Goal: Information Seeking & Learning: Learn about a topic

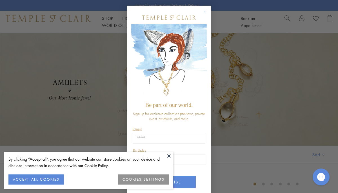
click at [204, 12] on icon "Close dialog" at bounding box center [204, 12] width 3 height 3
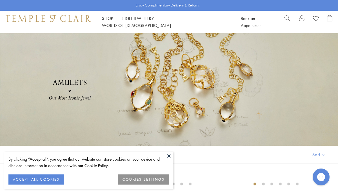
click at [169, 154] on button at bounding box center [169, 156] width 8 height 8
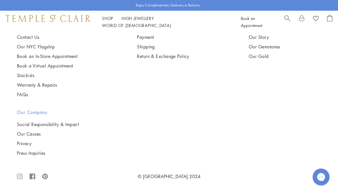
scroll to position [1997, 0]
click at [0, 0] on img at bounding box center [0, 0] width 0 height 0
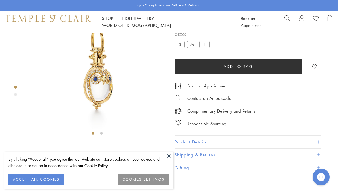
click at [170, 155] on button at bounding box center [169, 156] width 8 height 8
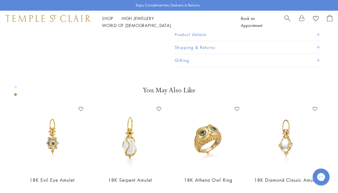
scroll to position [143, 0]
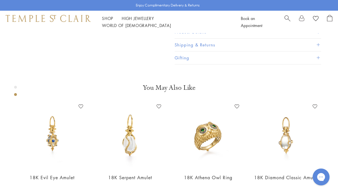
click at [318, 33] on span at bounding box center [317, 31] width 3 height 3
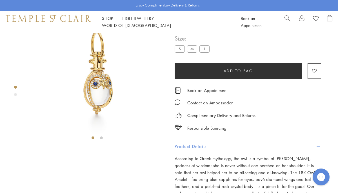
scroll to position [29, 0]
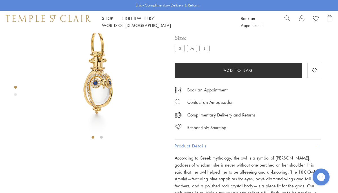
click at [209, 70] on button "Add to bag" at bounding box center [237, 70] width 127 height 15
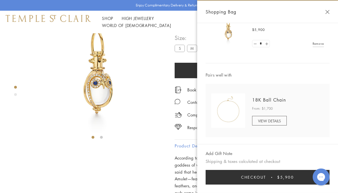
scroll to position [26, 0]
click at [326, 12] on button "Close Shopping Bag" at bounding box center [327, 12] width 4 height 4
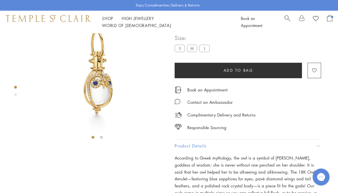
click at [192, 48] on label "M" at bounding box center [192, 48] width 10 height 7
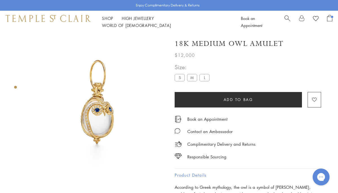
click at [206, 77] on label "L" at bounding box center [204, 77] width 10 height 7
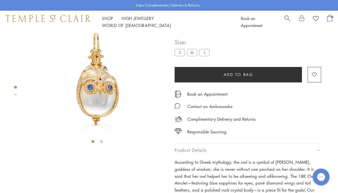
scroll to position [24, 0]
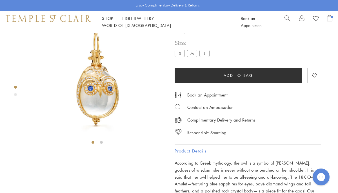
click at [248, 77] on button "Add to bag" at bounding box center [237, 75] width 127 height 15
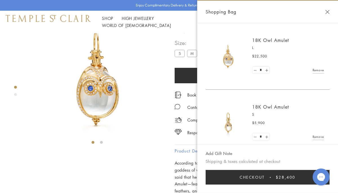
scroll to position [26, 0]
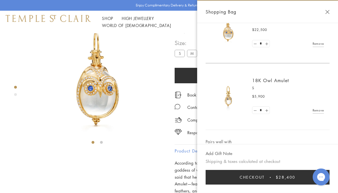
click at [154, 89] on img at bounding box center [97, 78] width 138 height 138
click at [328, 12] on button "Close Shopping Bag" at bounding box center [327, 12] width 4 height 4
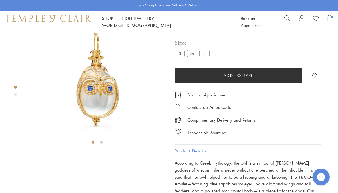
click at [195, 53] on label "M" at bounding box center [192, 53] width 10 height 7
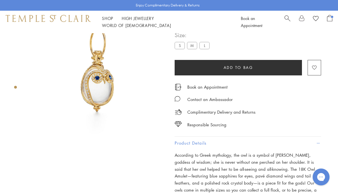
scroll to position [33, 0]
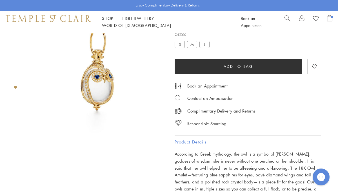
click at [231, 68] on button "Add to bag" at bounding box center [237, 66] width 127 height 15
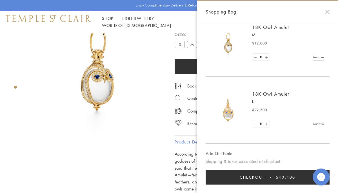
scroll to position [0, 0]
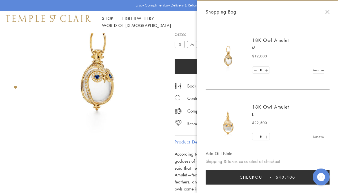
click at [326, 13] on button "Close Shopping Bag" at bounding box center [327, 12] width 4 height 4
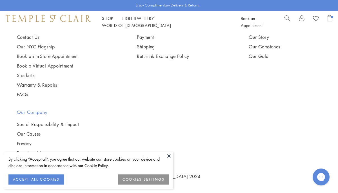
click at [170, 154] on button at bounding box center [169, 156] width 8 height 8
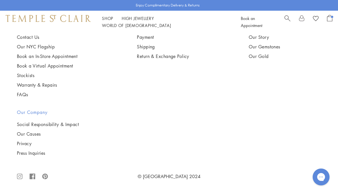
scroll to position [2785, 0]
click at [0, 0] on img at bounding box center [0, 0] width 0 height 0
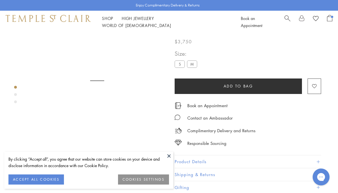
scroll to position [33, 0]
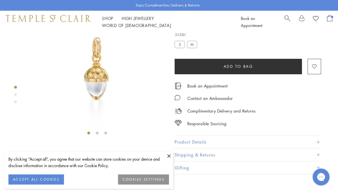
click at [169, 156] on button at bounding box center [169, 156] width 8 height 8
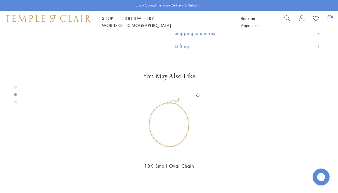
scroll to position [156, 0]
click at [266, 25] on button "Product Details" at bounding box center [247, 19] width 146 height 13
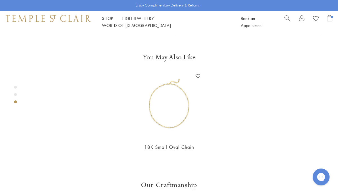
scroll to position [293, 0]
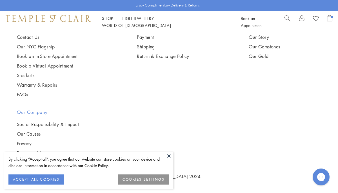
click at [169, 157] on button at bounding box center [169, 156] width 8 height 8
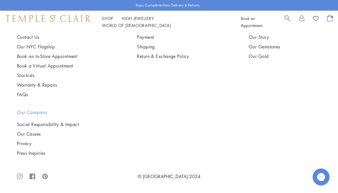
scroll to position [2526, 0]
click at [0, 0] on img at bounding box center [0, 0] width 0 height 0
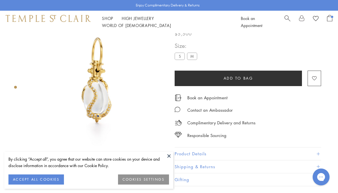
scroll to position [33, 0]
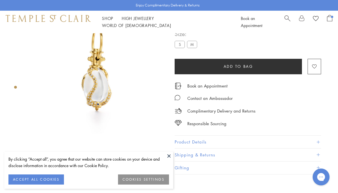
click at [169, 157] on button at bounding box center [169, 156] width 8 height 8
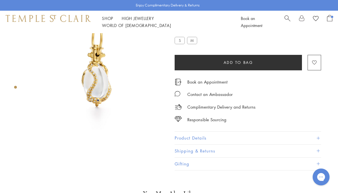
scroll to position [42, 0]
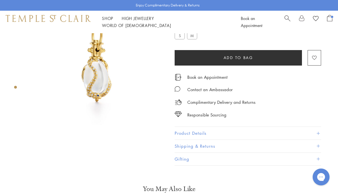
click at [272, 133] on button "Product Details" at bounding box center [247, 133] width 146 height 13
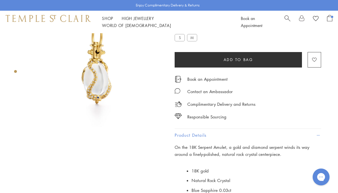
scroll to position [0, 0]
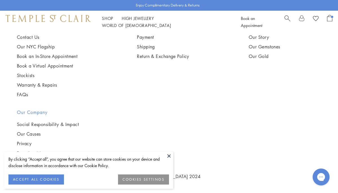
click at [170, 157] on button at bounding box center [169, 156] width 8 height 8
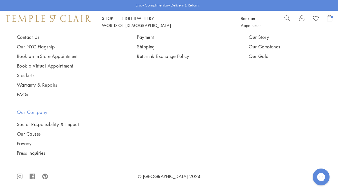
scroll to position [2375, 0]
click at [0, 0] on img at bounding box center [0, 0] width 0 height 0
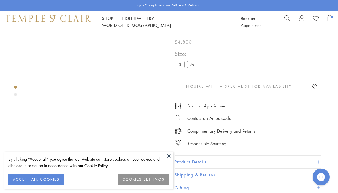
scroll to position [33, 0]
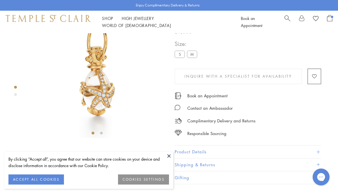
click at [169, 156] on button at bounding box center [169, 156] width 8 height 8
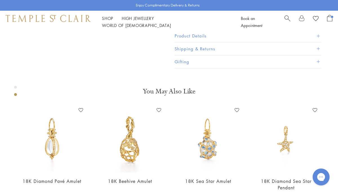
scroll to position [151, 0]
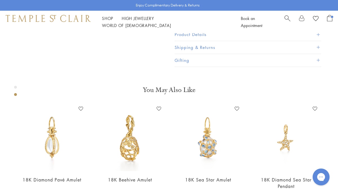
click at [312, 41] on button "Product Details" at bounding box center [247, 34] width 146 height 13
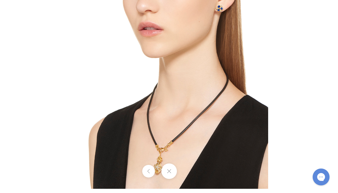
drag, startPoint x: 139, startPoint y: 156, endPoint x: 140, endPoint y: 132, distance: 23.9
click at [140, 133] on img at bounding box center [168, 89] width 197 height 197
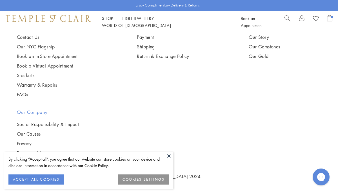
scroll to position [2279, 0]
click at [169, 156] on button at bounding box center [169, 156] width 8 height 8
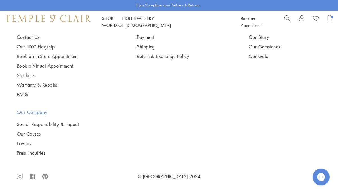
scroll to position [1995, 0]
click at [0, 0] on img at bounding box center [0, 0] width 0 height 0
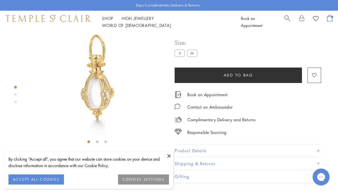
scroll to position [33, 0]
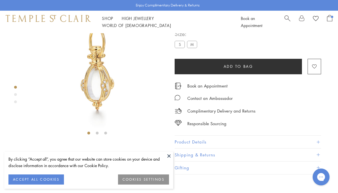
click at [170, 154] on button at bounding box center [169, 156] width 8 height 8
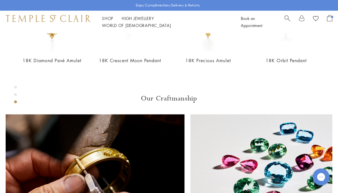
scroll to position [264, 0]
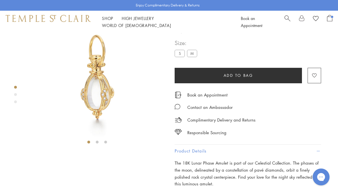
scroll to position [0, 0]
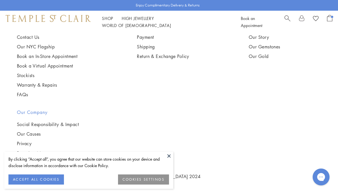
click at [168, 156] on button at bounding box center [169, 156] width 8 height 8
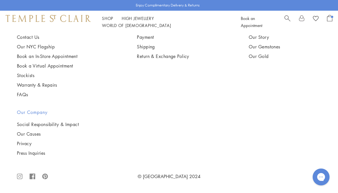
click at [0, 0] on img at bounding box center [0, 0] width 0 height 0
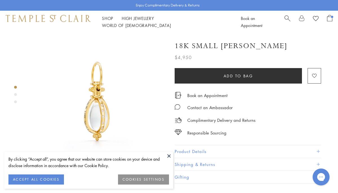
click at [167, 156] on button at bounding box center [169, 156] width 8 height 8
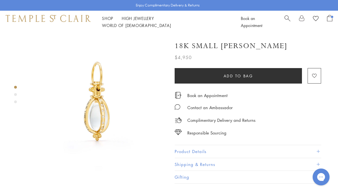
click at [251, 154] on button "Product Details" at bounding box center [247, 151] width 146 height 13
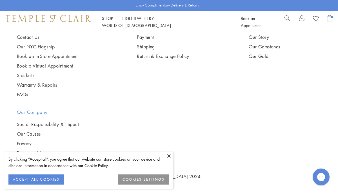
click at [169, 155] on button at bounding box center [169, 156] width 8 height 8
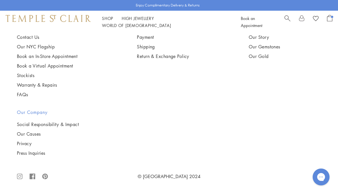
scroll to position [1603, 0]
click at [0, 0] on img at bounding box center [0, 0] width 0 height 0
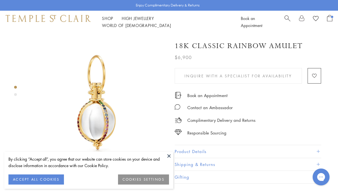
click at [170, 154] on button at bounding box center [169, 156] width 8 height 8
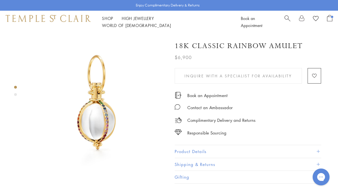
click at [294, 151] on button "Product Details" at bounding box center [247, 151] width 146 height 13
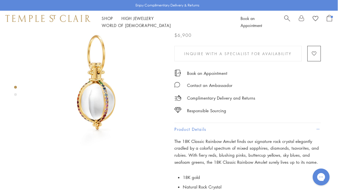
scroll to position [0, 0]
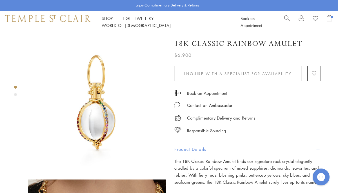
click at [106, 118] on img at bounding box center [97, 102] width 138 height 138
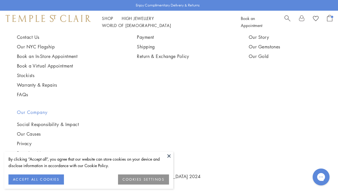
click at [168, 155] on button at bounding box center [169, 156] width 8 height 8
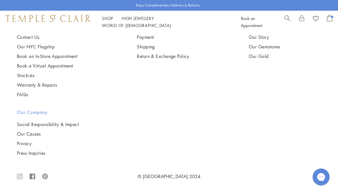
scroll to position [1482, 0]
click at [0, 0] on img at bounding box center [0, 0] width 0 height 0
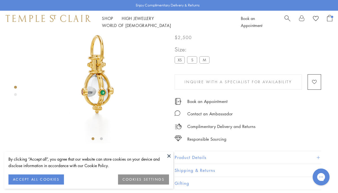
scroll to position [33, 0]
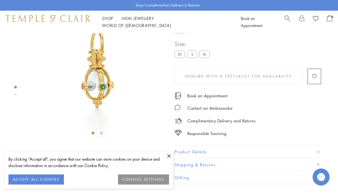
click at [168, 156] on button at bounding box center [169, 156] width 8 height 8
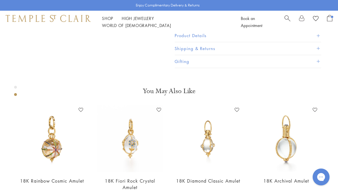
scroll to position [150, 0]
click at [220, 41] on button "Product Details" at bounding box center [247, 34] width 146 height 13
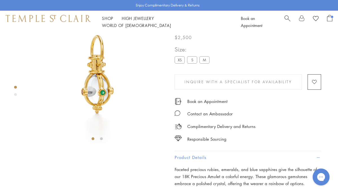
scroll to position [27, 0]
click at [190, 60] on label "S" at bounding box center [192, 60] width 10 height 7
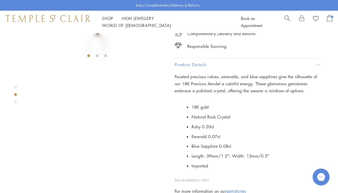
scroll to position [111, 0]
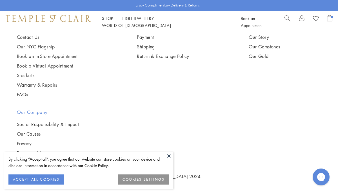
click at [170, 156] on button at bounding box center [169, 156] width 8 height 8
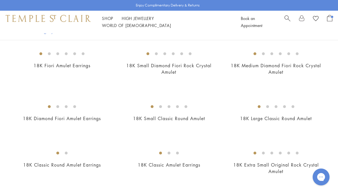
scroll to position [271, 0]
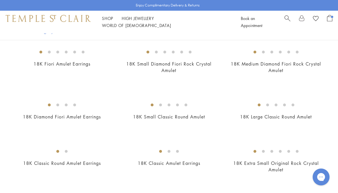
click at [0, 0] on img at bounding box center [0, 0] width 0 height 0
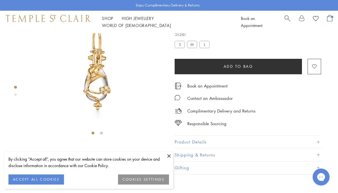
click at [167, 156] on button at bounding box center [169, 156] width 8 height 8
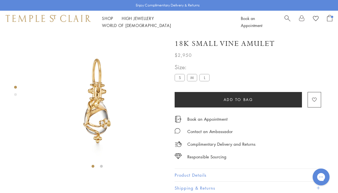
click at [179, 81] on label "S" at bounding box center [179, 77] width 10 height 7
click at [192, 81] on label "M" at bounding box center [192, 77] width 10 height 7
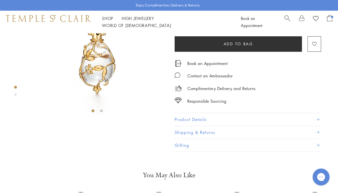
scroll to position [55, 0]
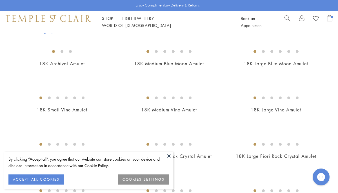
scroll to position [131, 0]
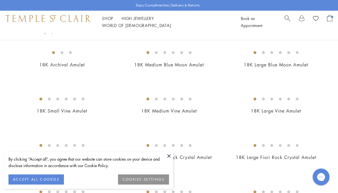
click at [171, 155] on button at bounding box center [169, 156] width 8 height 8
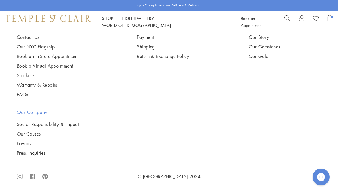
scroll to position [2003, 0]
click at [0, 0] on img at bounding box center [0, 0] width 0 height 0
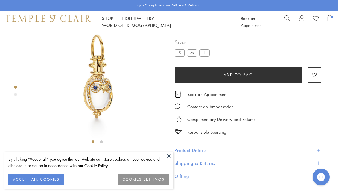
scroll to position [33, 0]
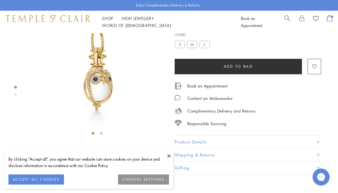
click at [169, 154] on button at bounding box center [169, 156] width 8 height 8
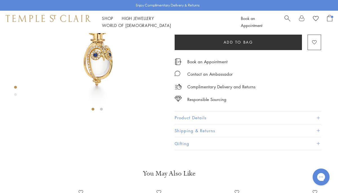
scroll to position [0, 0]
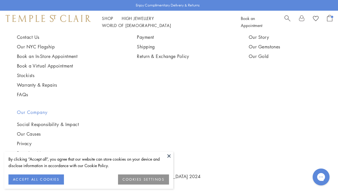
click at [168, 157] on button at bounding box center [169, 156] width 8 height 8
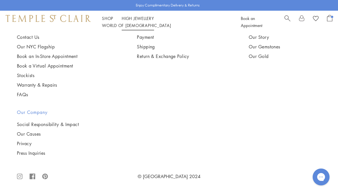
click at [131, 19] on li "High Jewellery High Jewellery" at bounding box center [138, 18] width 32 height 7
click at [131, 21] on link "High Jewellery High Jewellery" at bounding box center [138, 18] width 32 height 6
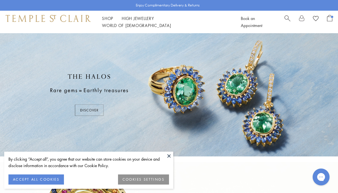
click at [170, 154] on button at bounding box center [169, 156] width 8 height 8
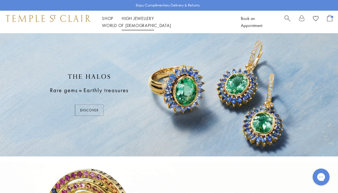
click at [139, 21] on link "High Jewellery High Jewellery" at bounding box center [138, 18] width 32 height 6
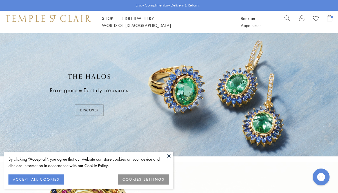
click at [170, 156] on button at bounding box center [169, 156] width 8 height 8
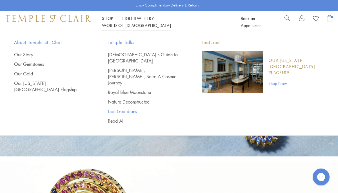
click at [128, 108] on link "Lion Guardians" at bounding box center [143, 111] width 71 height 6
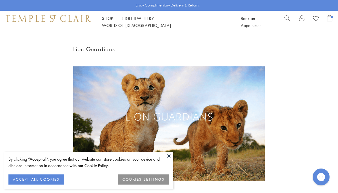
click at [168, 156] on button at bounding box center [169, 156] width 8 height 8
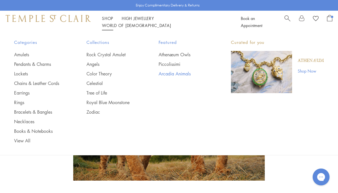
click at [165, 74] on link "Arcadia Animals" at bounding box center [183, 74] width 50 height 6
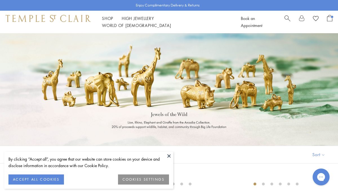
click at [170, 156] on button at bounding box center [169, 156] width 8 height 8
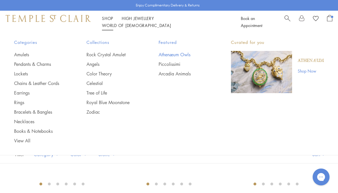
click at [171, 55] on link "Athenæum Owls" at bounding box center [183, 54] width 50 height 6
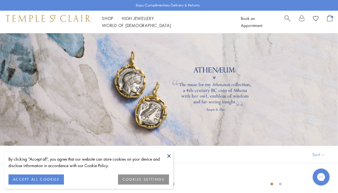
click at [170, 155] on button at bounding box center [169, 156] width 8 height 8
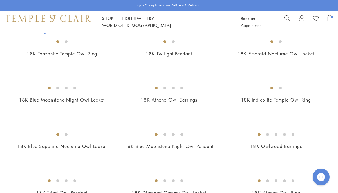
scroll to position [143, 0]
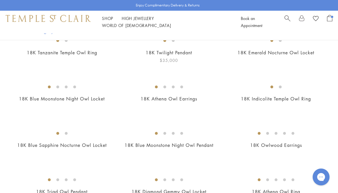
click at [0, 0] on img at bounding box center [0, 0] width 0 height 0
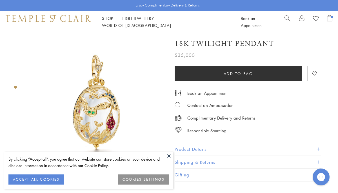
click at [168, 156] on button at bounding box center [169, 156] width 8 height 8
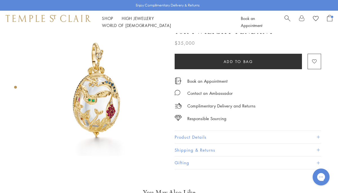
scroll to position [11, 0]
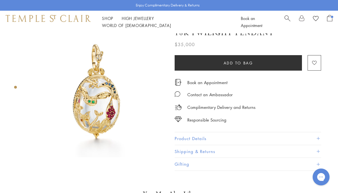
click at [201, 137] on button "Product Details" at bounding box center [247, 138] width 146 height 13
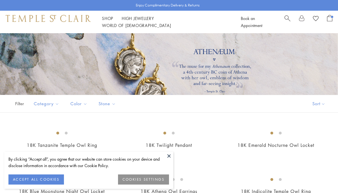
scroll to position [143, 0]
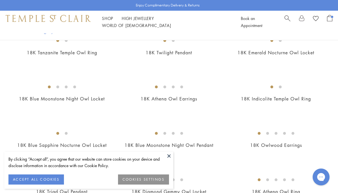
click at [169, 156] on button at bounding box center [169, 156] width 8 height 8
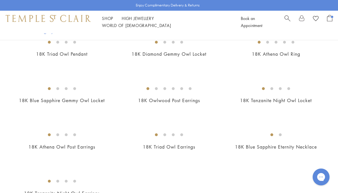
scroll to position [282, 0]
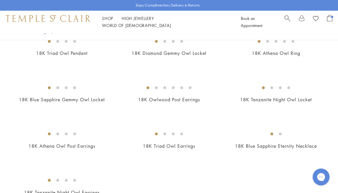
click at [0, 0] on img at bounding box center [0, 0] width 0 height 0
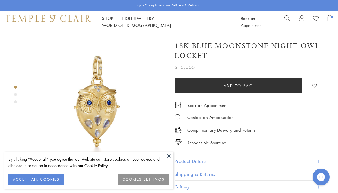
click at [170, 156] on button at bounding box center [169, 156] width 8 height 8
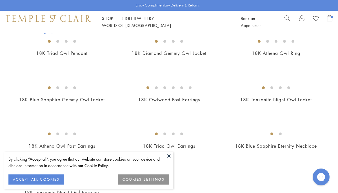
click at [170, 157] on button at bounding box center [169, 156] width 8 height 8
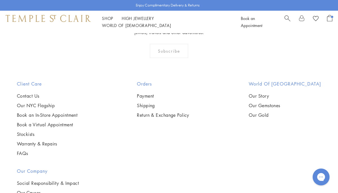
scroll to position [526, 0]
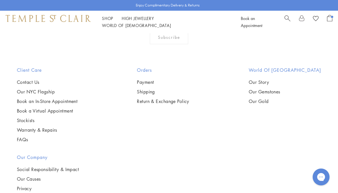
click at [0, 0] on img at bounding box center [0, 0] width 0 height 0
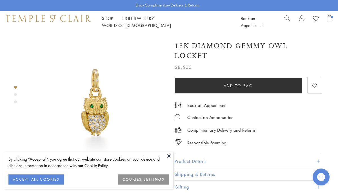
click at [170, 156] on button at bounding box center [169, 156] width 8 height 8
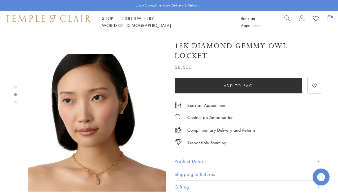
scroll to position [126, 0]
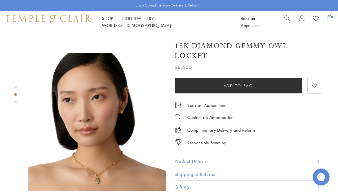
click at [105, 158] on img at bounding box center [97, 122] width 138 height 138
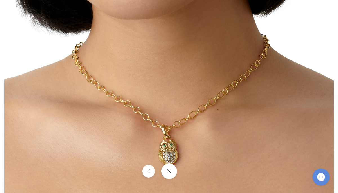
click at [151, 171] on button at bounding box center [148, 171] width 13 height 13
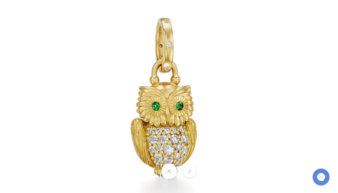
click at [168, 171] on button at bounding box center [168, 170] width 15 height 15
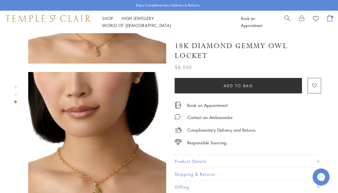
scroll to position [263, 0]
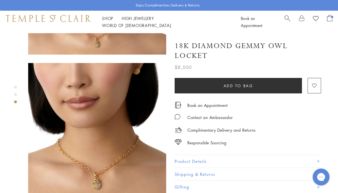
click at [124, 146] on img at bounding box center [97, 132] width 138 height 138
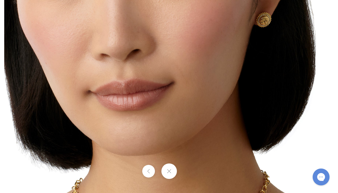
click at [170, 174] on button at bounding box center [168, 170] width 15 height 15
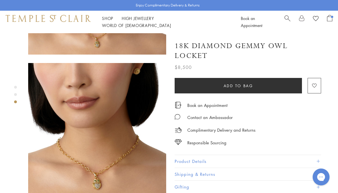
click at [244, 155] on button "Product Details" at bounding box center [247, 161] width 146 height 13
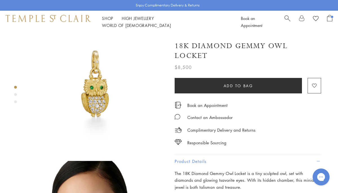
scroll to position [0, 0]
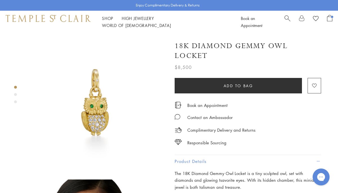
click at [109, 104] on img at bounding box center [97, 102] width 138 height 138
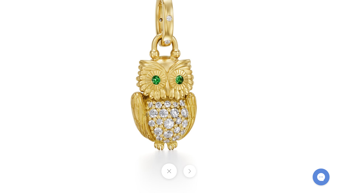
click at [170, 174] on button at bounding box center [168, 170] width 15 height 15
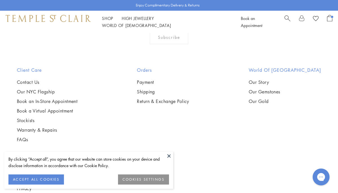
click at [170, 156] on button at bounding box center [169, 156] width 8 height 8
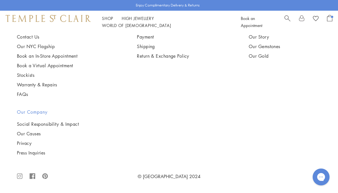
scroll to position [900, 0]
click at [0, 0] on img at bounding box center [0, 0] width 0 height 0
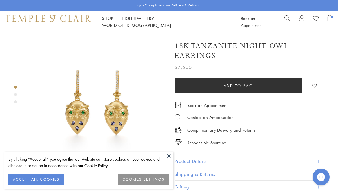
click at [168, 157] on button at bounding box center [169, 156] width 8 height 8
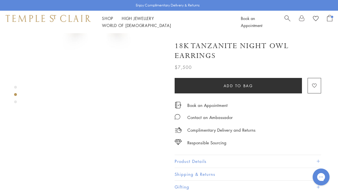
scroll to position [107, 1]
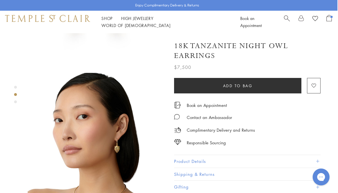
click at [250, 160] on button "Product Details" at bounding box center [247, 161] width 146 height 13
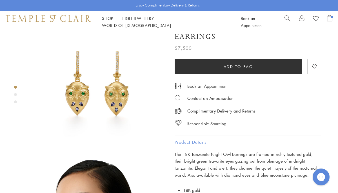
scroll to position [19, 0]
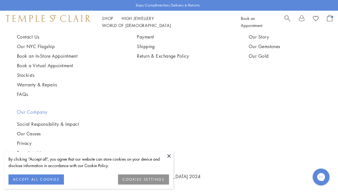
click at [170, 156] on button at bounding box center [169, 156] width 8 height 8
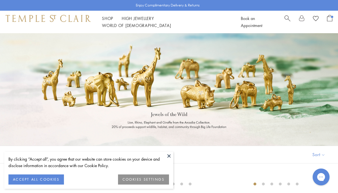
click at [168, 156] on button at bounding box center [169, 156] width 8 height 8
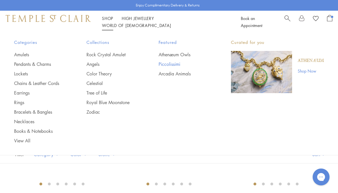
click at [165, 64] on link "Piccolissimi" at bounding box center [183, 64] width 50 height 6
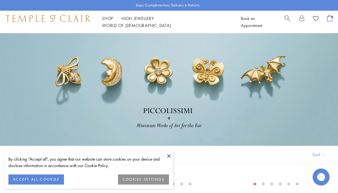
click at [169, 156] on button at bounding box center [169, 156] width 8 height 8
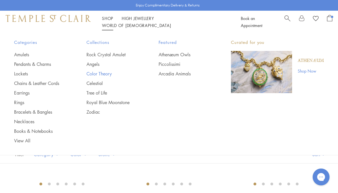
click at [98, 74] on link "Color Theory" at bounding box center [111, 74] width 50 height 6
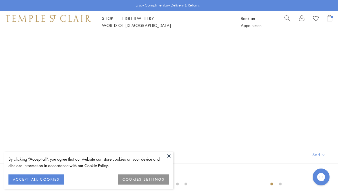
click at [168, 157] on button at bounding box center [169, 156] width 8 height 8
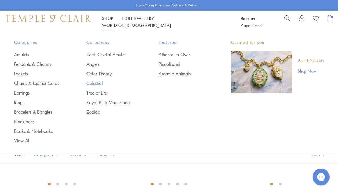
click at [96, 84] on link "Celestial" at bounding box center [111, 83] width 50 height 6
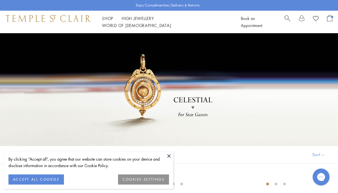
click at [169, 158] on button at bounding box center [169, 156] width 8 height 8
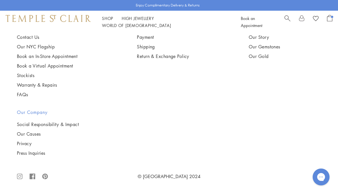
scroll to position [2356, 0]
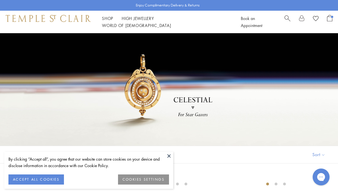
click at [170, 156] on button at bounding box center [169, 156] width 8 height 8
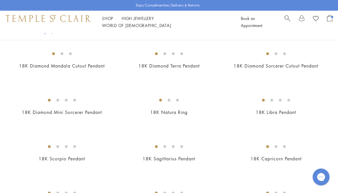
scroll to position [649, 0]
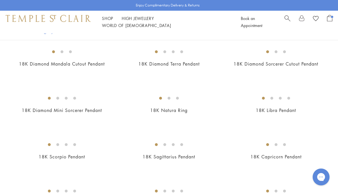
click at [0, 0] on img at bounding box center [0, 0] width 0 height 0
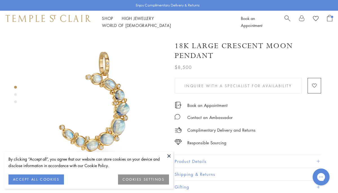
click at [168, 155] on button at bounding box center [169, 156] width 8 height 8
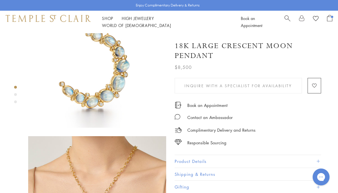
scroll to position [43, 0]
click at [194, 162] on button "Product Details" at bounding box center [247, 161] width 146 height 13
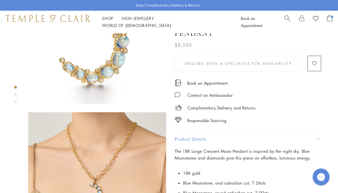
scroll to position [70, 0]
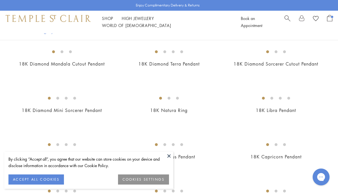
click at [170, 155] on button at bounding box center [169, 156] width 8 height 8
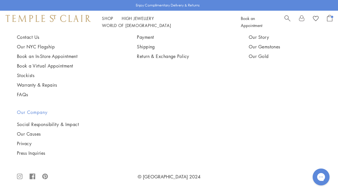
scroll to position [2309, 0]
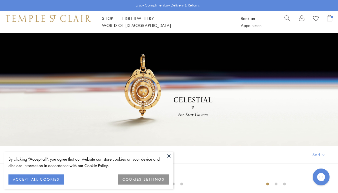
click at [170, 156] on button at bounding box center [169, 156] width 8 height 8
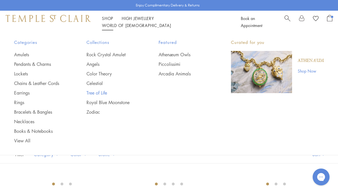
click at [91, 93] on link "Tree of Life" at bounding box center [111, 93] width 50 height 6
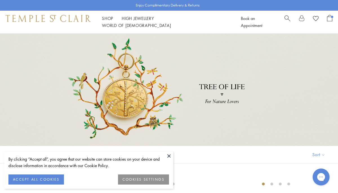
click at [169, 158] on button at bounding box center [169, 156] width 8 height 8
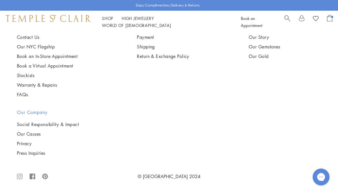
scroll to position [2871, 0]
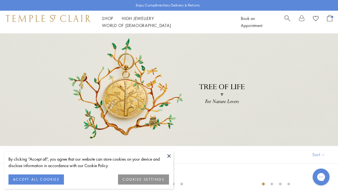
click at [169, 153] on button at bounding box center [169, 156] width 8 height 8
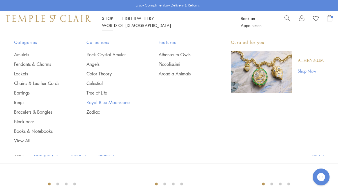
click at [103, 101] on link "Royal Blue Moonstone" at bounding box center [111, 102] width 50 height 6
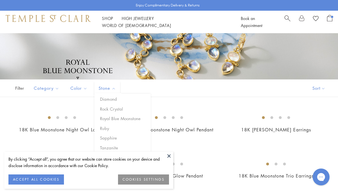
scroll to position [68, 0]
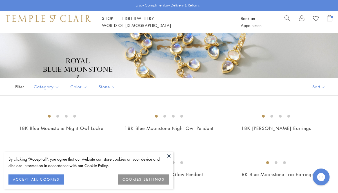
click at [169, 156] on button at bounding box center [169, 156] width 8 height 8
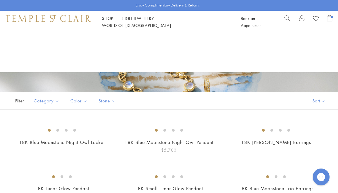
scroll to position [0, 0]
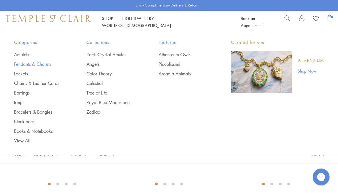
click at [30, 64] on link "Pendants & Charms" at bounding box center [39, 64] width 50 height 6
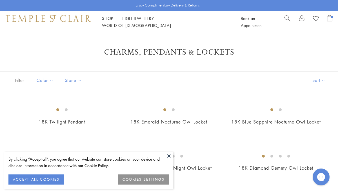
click at [170, 156] on button at bounding box center [169, 156] width 8 height 8
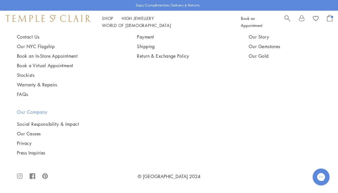
scroll to position [2913, 0]
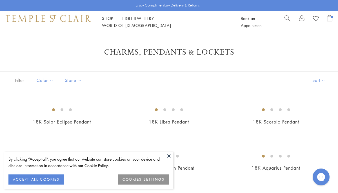
click at [170, 155] on button at bounding box center [169, 156] width 8 height 8
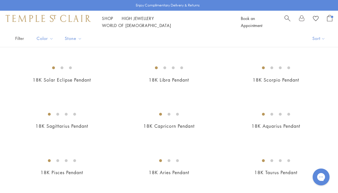
scroll to position [42, 0]
click at [0, 0] on img at bounding box center [0, 0] width 0 height 0
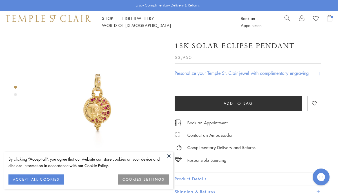
click at [169, 155] on button at bounding box center [169, 156] width 8 height 8
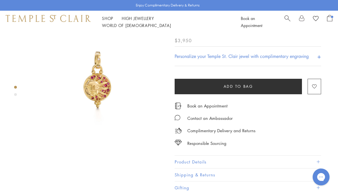
scroll to position [23, 0]
click at [205, 161] on button "Product Details" at bounding box center [247, 162] width 146 height 13
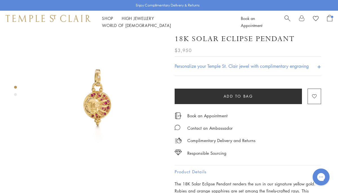
scroll to position [6, 0]
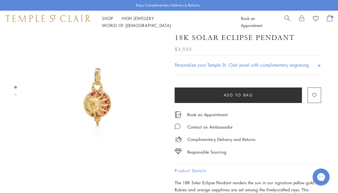
click at [104, 96] on img at bounding box center [97, 96] width 138 height 138
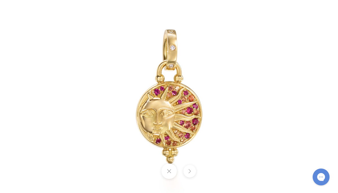
click at [169, 170] on button at bounding box center [168, 170] width 15 height 15
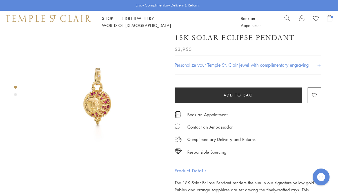
scroll to position [0, 0]
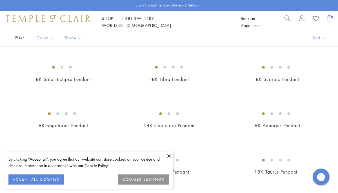
click at [170, 156] on button at bounding box center [169, 156] width 8 height 8
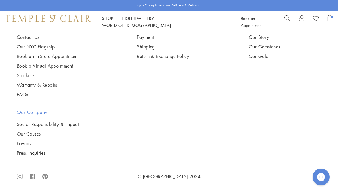
scroll to position [2484, 0]
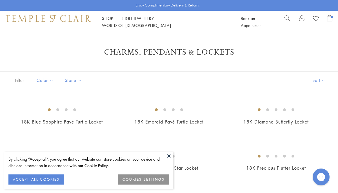
click at [170, 155] on button at bounding box center [169, 156] width 8 height 8
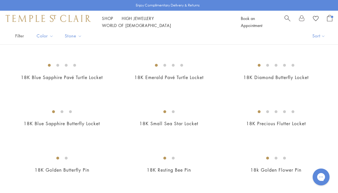
scroll to position [49, 0]
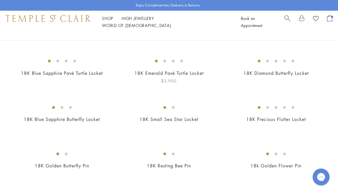
click at [0, 0] on img at bounding box center [0, 0] width 0 height 0
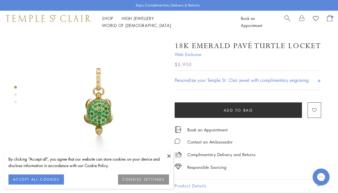
click at [170, 154] on button at bounding box center [169, 156] width 8 height 8
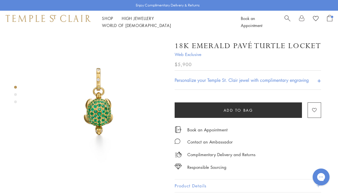
click at [104, 100] on img at bounding box center [97, 102] width 138 height 138
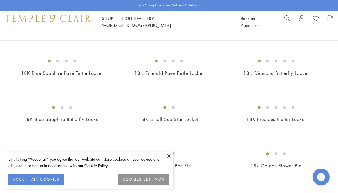
click at [169, 156] on button at bounding box center [169, 156] width 8 height 8
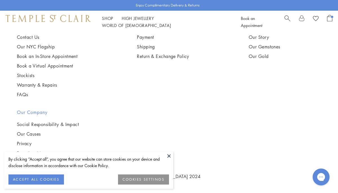
scroll to position [2484, 0]
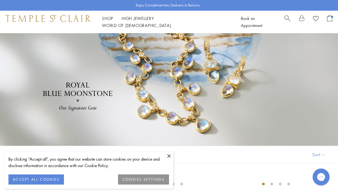
click at [167, 156] on button at bounding box center [169, 156] width 8 height 8
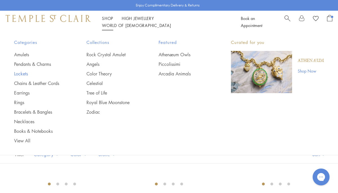
click at [24, 75] on link "Lockets" at bounding box center [39, 74] width 50 height 6
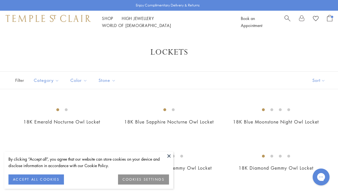
click at [170, 157] on button at bounding box center [169, 156] width 8 height 8
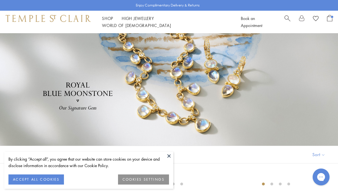
click at [170, 155] on button at bounding box center [169, 156] width 8 height 8
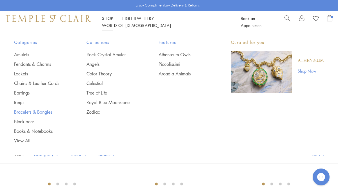
click at [30, 112] on link "Bracelets & Bangles" at bounding box center [39, 112] width 50 height 6
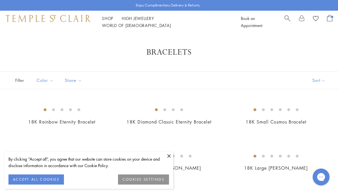
click at [171, 155] on button at bounding box center [169, 156] width 8 height 8
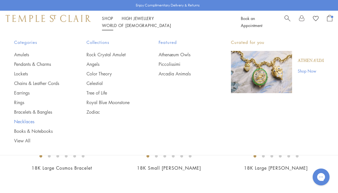
click at [26, 121] on link "Necklaces" at bounding box center [39, 121] width 50 height 6
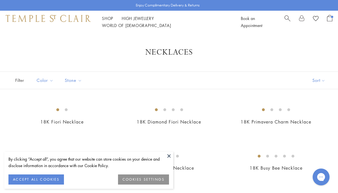
click at [170, 155] on button at bounding box center [169, 156] width 8 height 8
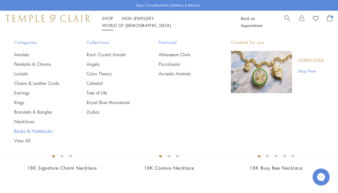
click at [42, 131] on link "Books & Notebooks" at bounding box center [39, 131] width 50 height 6
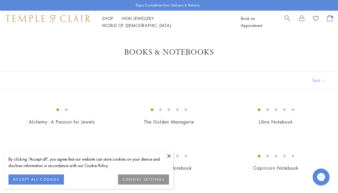
click at [170, 155] on button at bounding box center [169, 156] width 8 height 8
